Goal: Find specific page/section: Find specific page/section

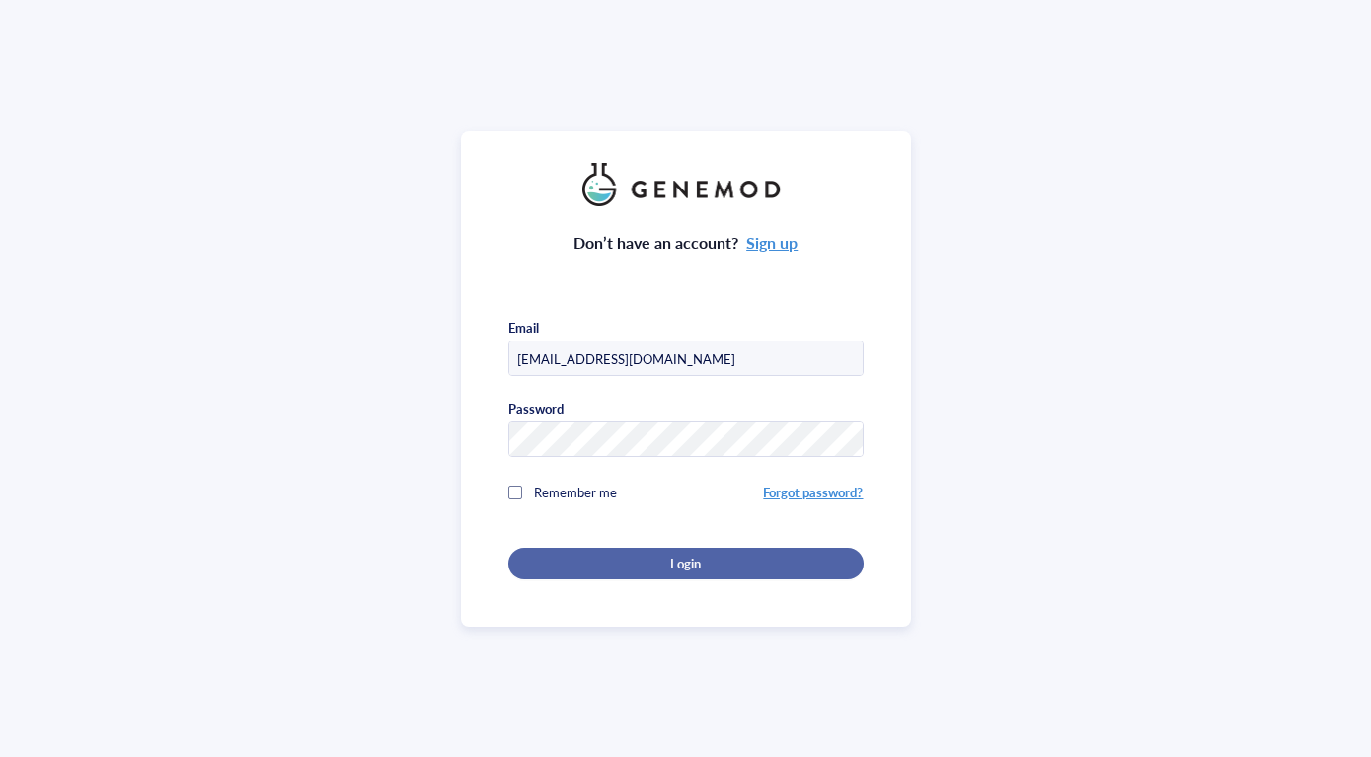
type input "[EMAIL_ADDRESS][DOMAIN_NAME]"
click at [637, 570] on div "Login" at bounding box center [686, 564] width 292 height 18
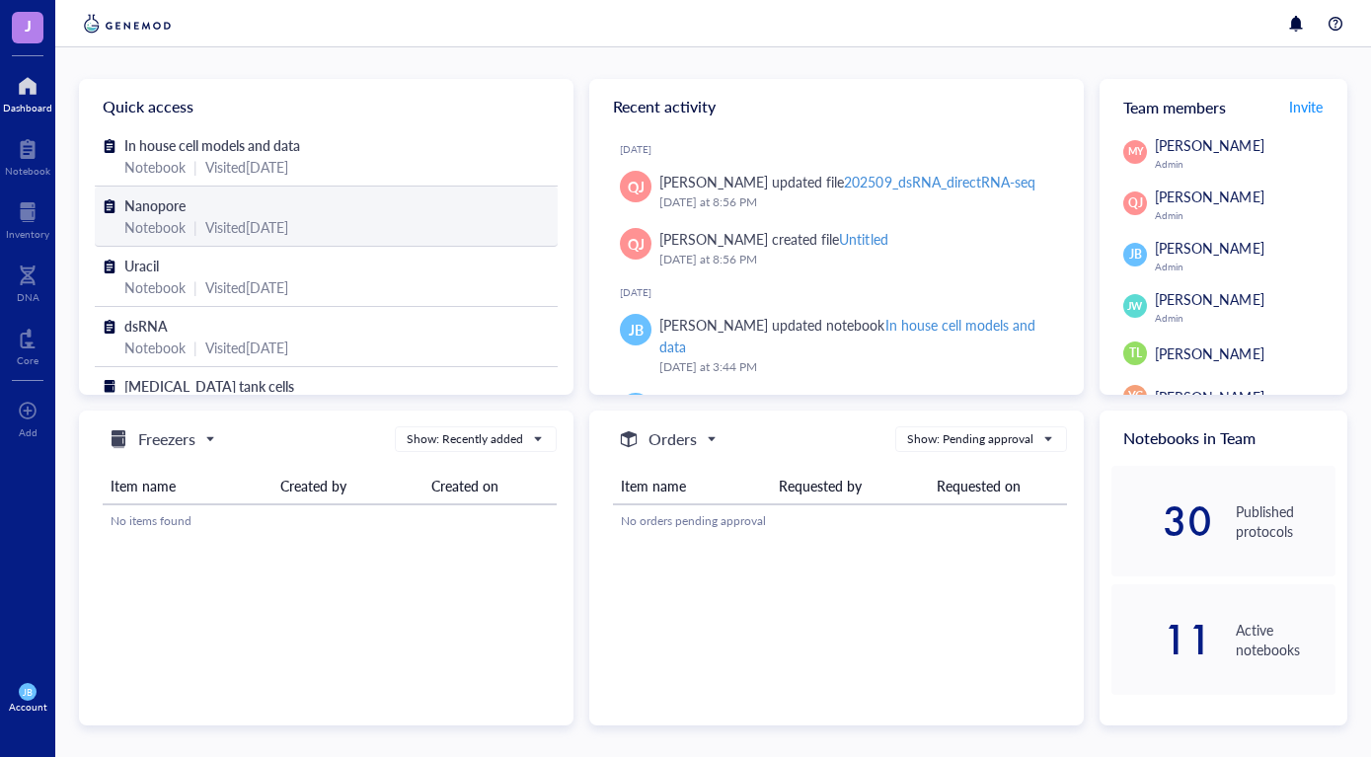
click at [160, 207] on span "Nanopore" at bounding box center [154, 205] width 61 height 20
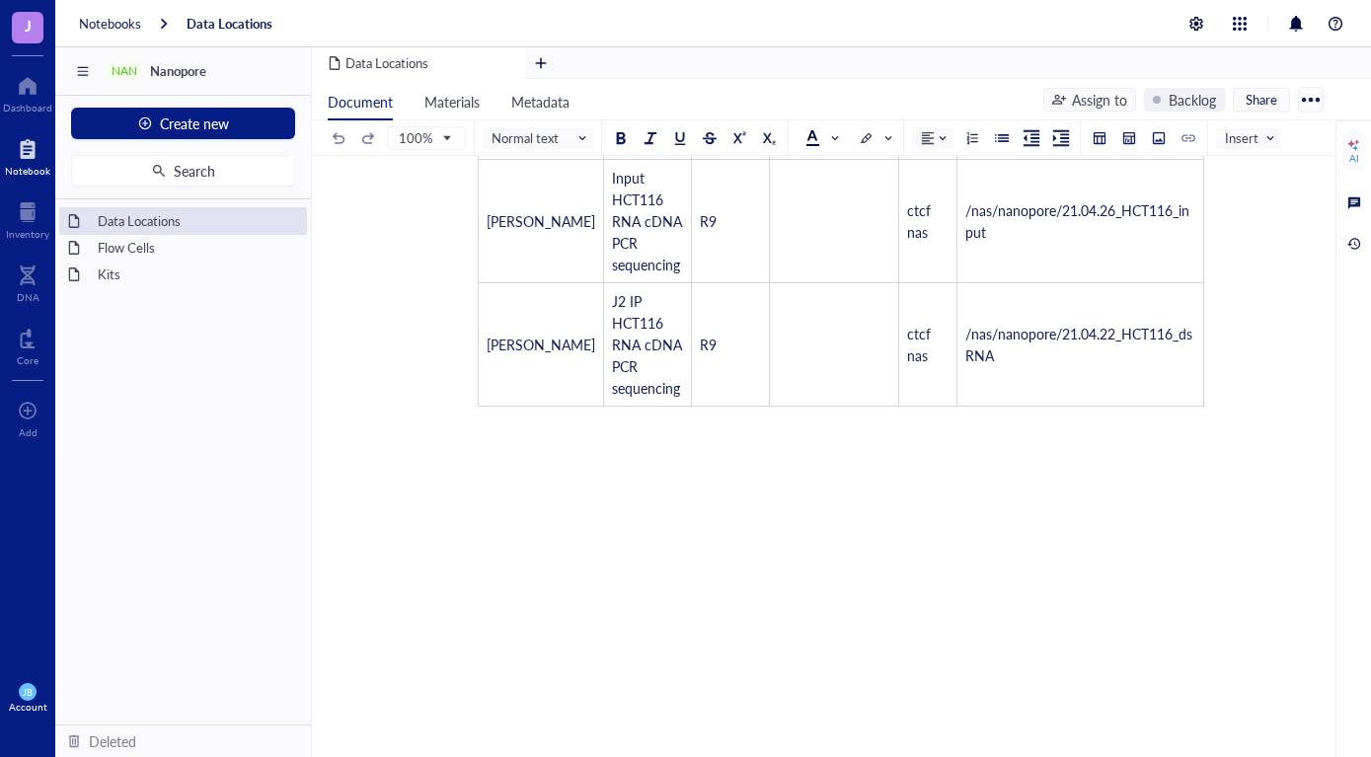
scroll to position [588, 0]
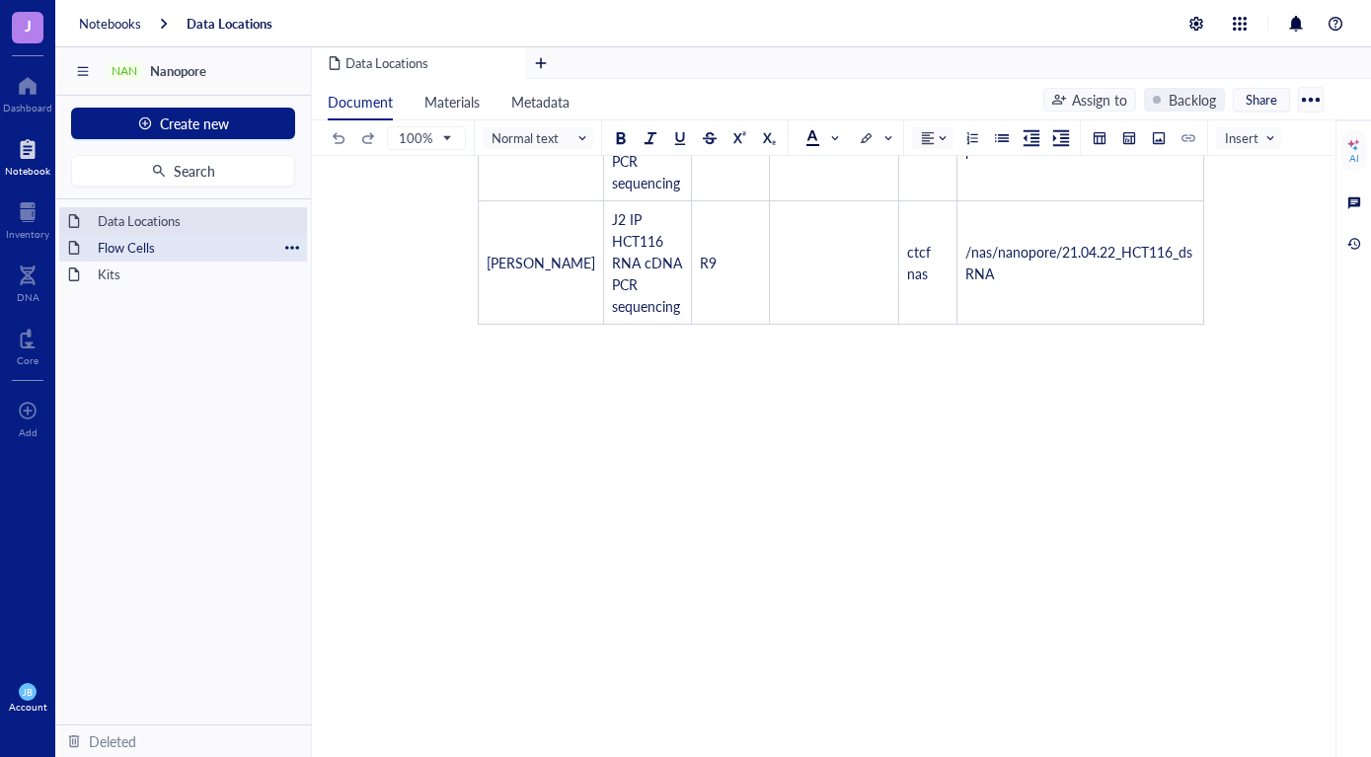
click at [116, 252] on div "Flow Cells" at bounding box center [183, 248] width 189 height 28
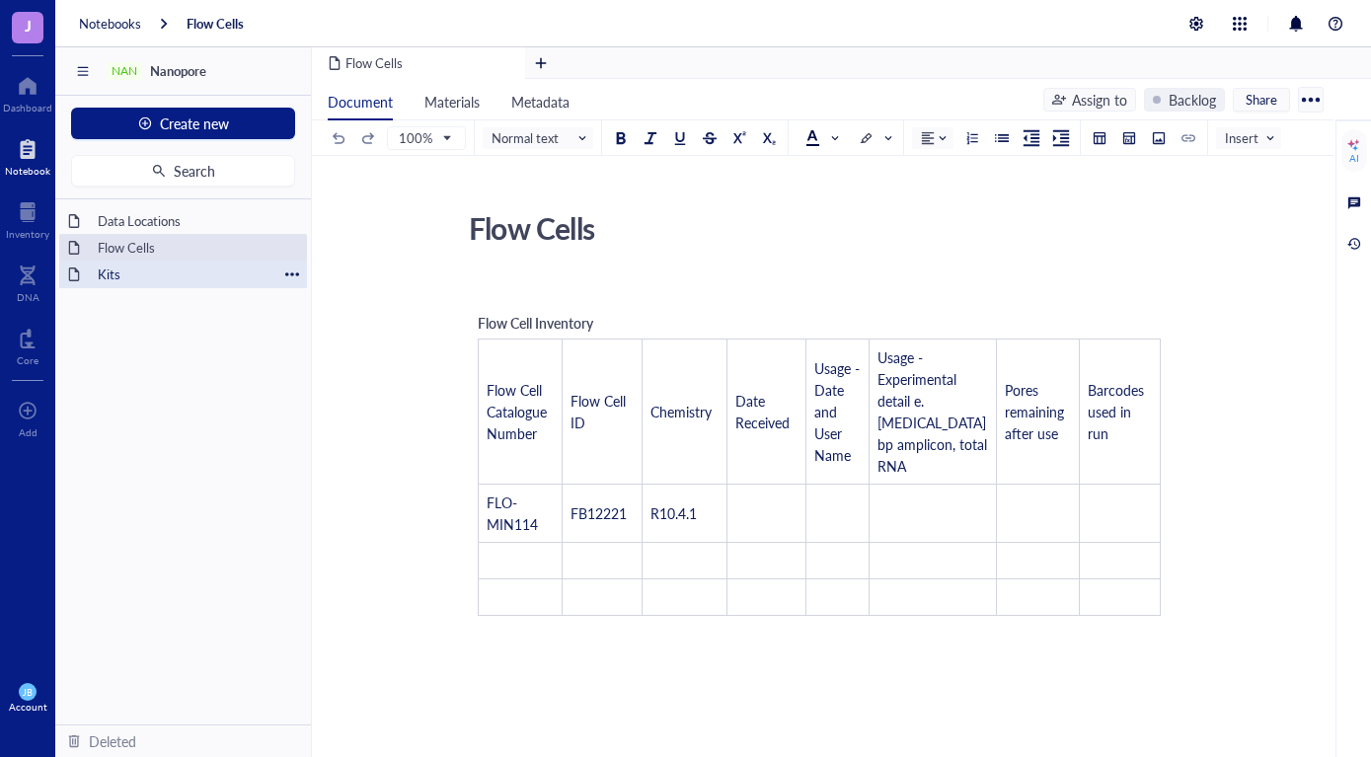
click at [111, 273] on div "Kits" at bounding box center [183, 275] width 189 height 28
